Goal: Navigation & Orientation: Find specific page/section

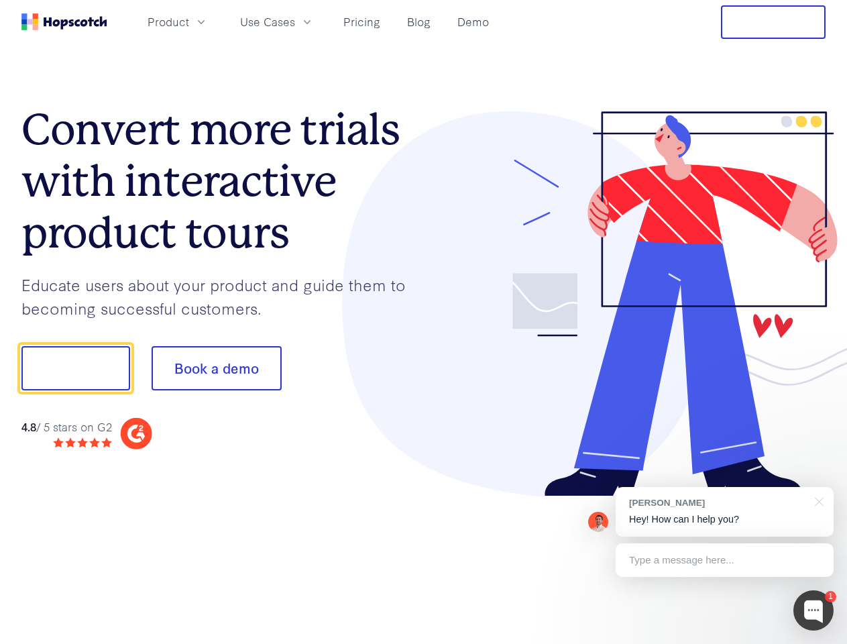
click at [424, 322] on div at bounding box center [625, 304] width 402 height 386
click at [189, 21] on span "Product" at bounding box center [169, 21] width 42 height 17
click at [295, 21] on span "Use Cases" at bounding box center [267, 21] width 55 height 17
click at [773, 22] on button "Free Trial" at bounding box center [773, 22] width 105 height 34
click at [75, 368] on button "Show me!" at bounding box center [75, 368] width 109 height 44
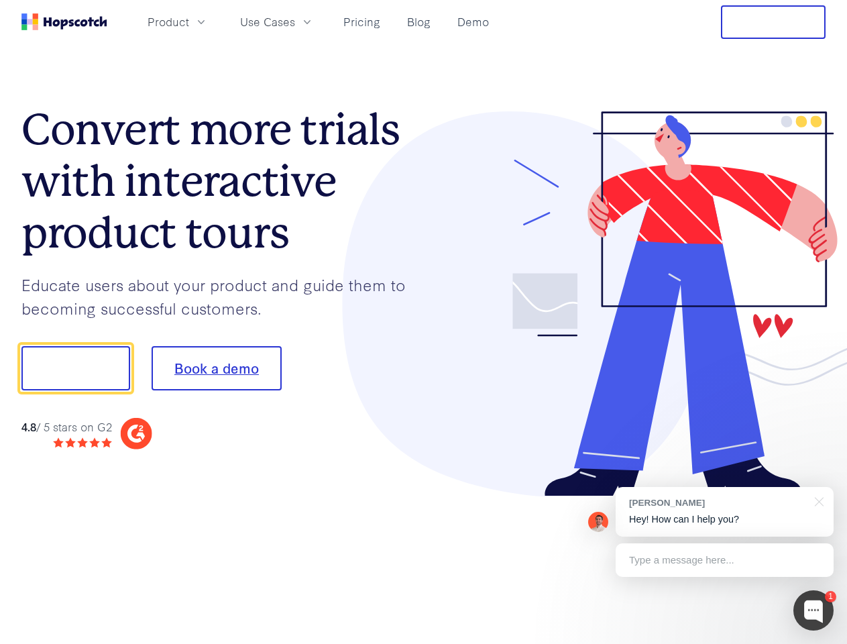
click at [216, 368] on button "Book a demo" at bounding box center [217, 368] width 130 height 44
click at [814, 610] on div at bounding box center [814, 610] width 40 height 40
click at [724, 512] on div "[PERSON_NAME] Hey! How can I help you?" at bounding box center [725, 512] width 218 height 50
click at [817, 643] on div "1 [PERSON_NAME] Hey! How can I help you? Type a message here... Free live chat …" at bounding box center [423, 644] width 847 height 0
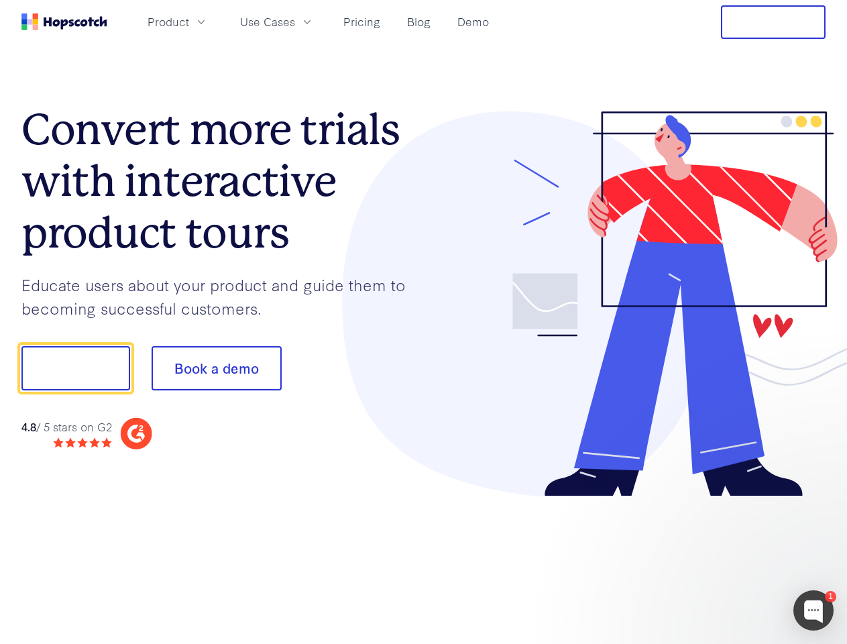
click at [724, 560] on div at bounding box center [708, 366] width 252 height 447
